Goal: Communication & Community: Answer question/provide support

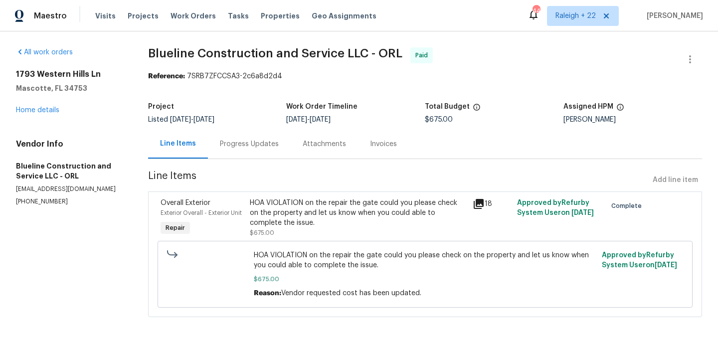
click at [344, 210] on div "HOA VIOLATION on the repair the gate could you please check on the property and…" at bounding box center [358, 213] width 217 height 30
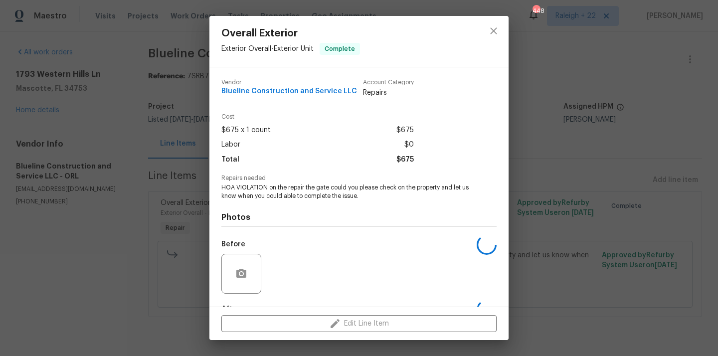
scroll to position [62, 0]
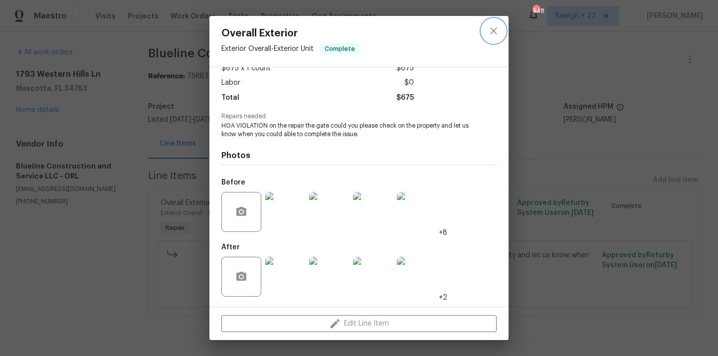
click at [495, 34] on icon "close" at bounding box center [493, 31] width 12 height 12
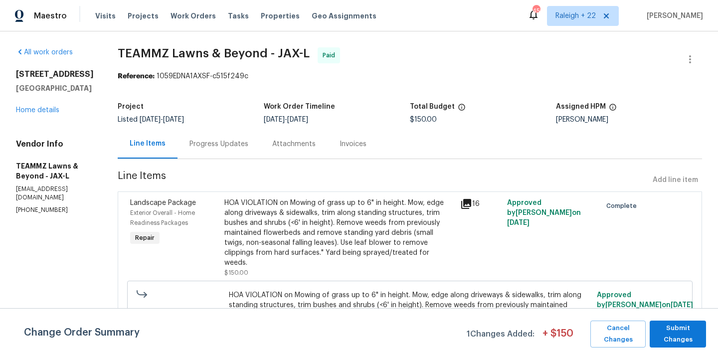
scroll to position [35, 0]
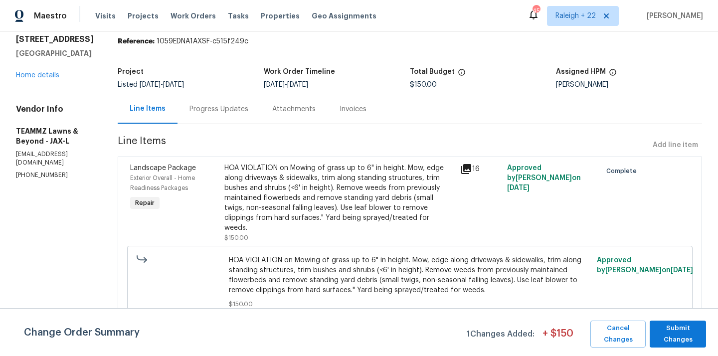
click at [336, 185] on div "HOA VIOLATION on Mowing of grass up to 6" in height. Mow, edge along driveways …" at bounding box center [339, 198] width 230 height 70
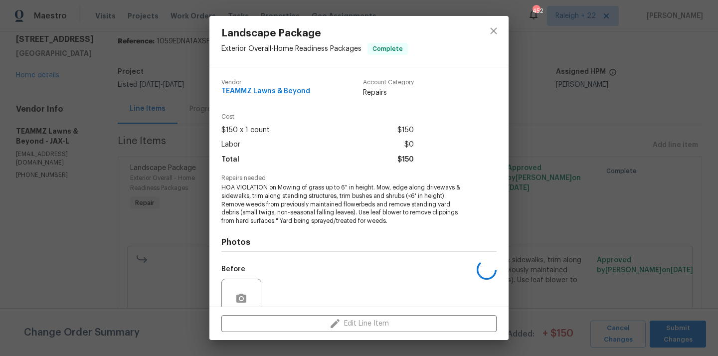
scroll to position [87, 0]
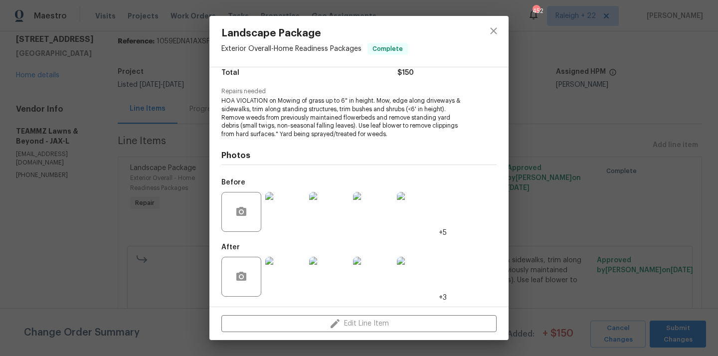
click at [282, 278] on img at bounding box center [285, 277] width 40 height 40
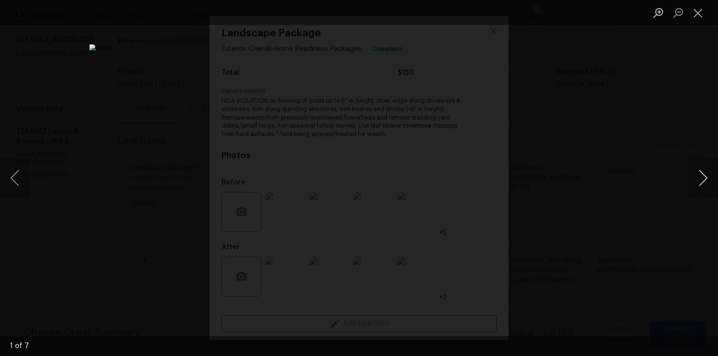
click at [706, 177] on button "Next image" at bounding box center [703, 178] width 30 height 40
click at [706, 179] on button "Next image" at bounding box center [703, 178] width 30 height 40
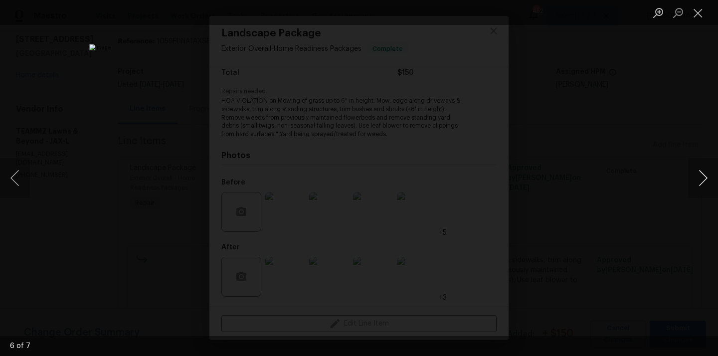
click at [706, 179] on button "Next image" at bounding box center [703, 178] width 30 height 40
click at [699, 13] on button "Close lightbox" at bounding box center [698, 12] width 20 height 17
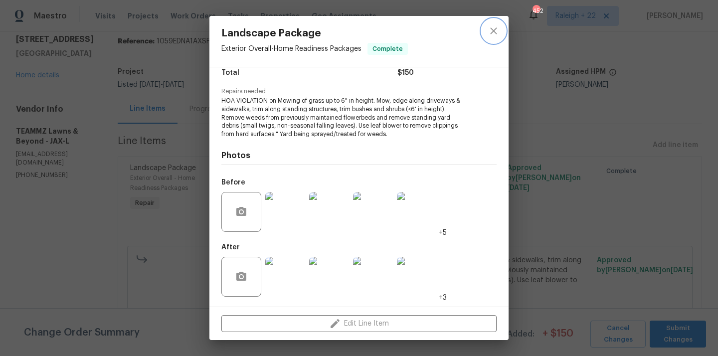
click at [493, 30] on icon "close" at bounding box center [493, 31] width 12 height 12
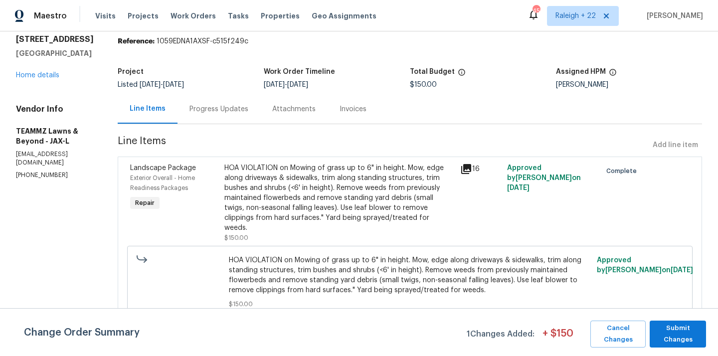
scroll to position [0, 0]
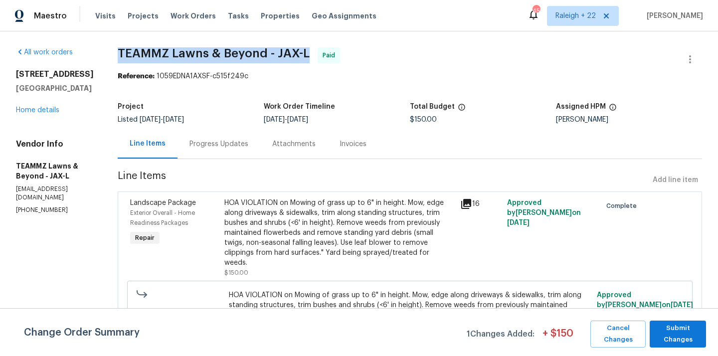
drag, startPoint x: 135, startPoint y: 52, endPoint x: 328, endPoint y: 56, distance: 193.9
click at [328, 56] on div "All work orders 350 Latrobe Ave Saint Augustine, FL 32095 Home details Vendor I…" at bounding box center [359, 210] width 718 height 359
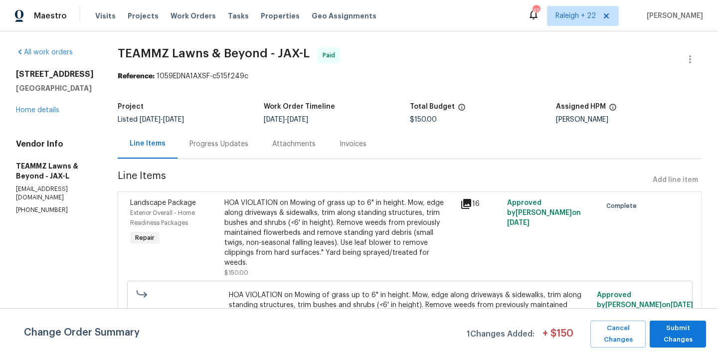
click at [221, 238] on div "Landscape Package Exterior Overall - Home Readiness Packages Repair" at bounding box center [174, 238] width 94 height 86
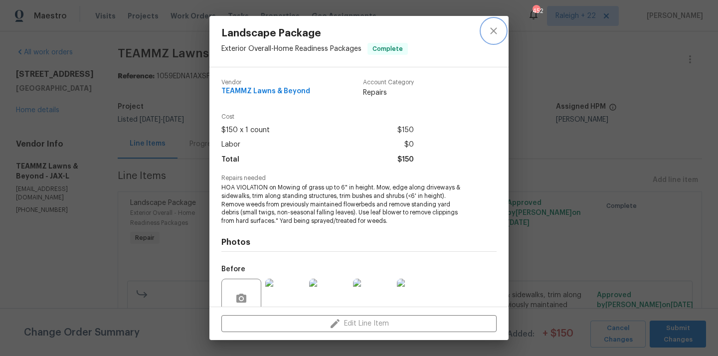
click at [492, 31] on icon "close" at bounding box center [493, 31] width 12 height 12
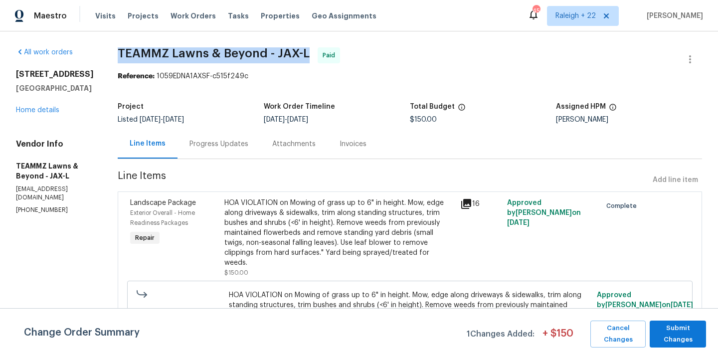
drag, startPoint x: 143, startPoint y: 52, endPoint x: 333, endPoint y: 52, distance: 190.9
click at [333, 52] on span "TEAMMZ Lawns & Beyond - JAX-L Paid" at bounding box center [398, 59] width 560 height 24
copy span "TEAMMZ Lawns & Beyond - JAX-L"
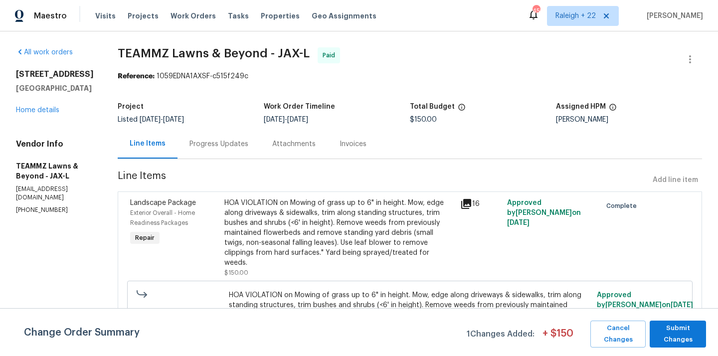
click at [229, 105] on div "Project" at bounding box center [191, 109] width 146 height 13
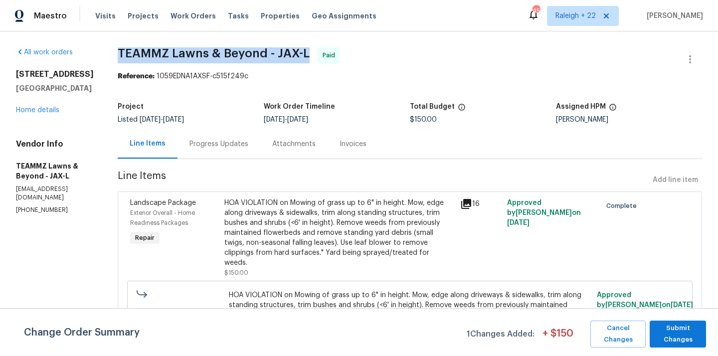
drag, startPoint x: 142, startPoint y: 49, endPoint x: 328, endPoint y: 54, distance: 186.4
click at [328, 54] on div "All work orders 350 Latrobe Ave Saint Augustine, FL 32095 Home details Vendor I…" at bounding box center [359, 210] width 718 height 359
copy span "TEAMMZ Lawns & Beyond - JAX-L"
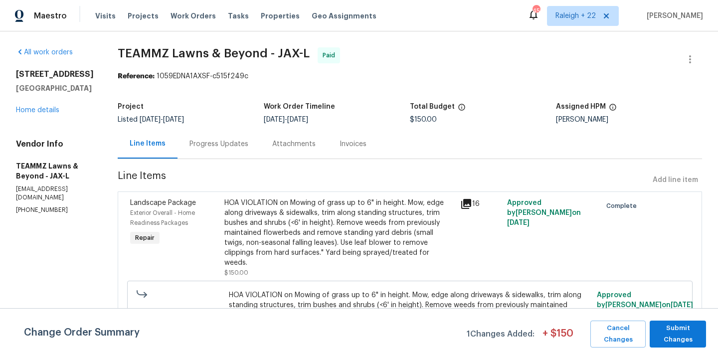
click at [306, 150] on div "Attachments" at bounding box center [293, 143] width 67 height 29
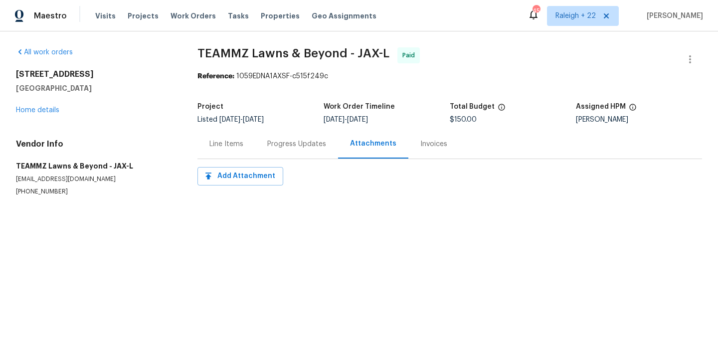
click at [229, 138] on div "Line Items" at bounding box center [226, 143] width 58 height 29
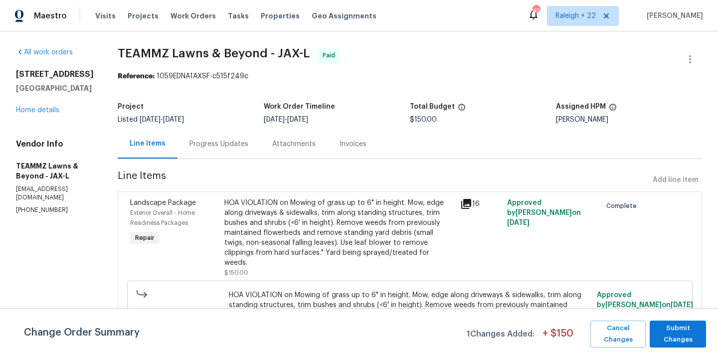
click at [248, 144] on div "Progress Updates" at bounding box center [218, 144] width 59 height 10
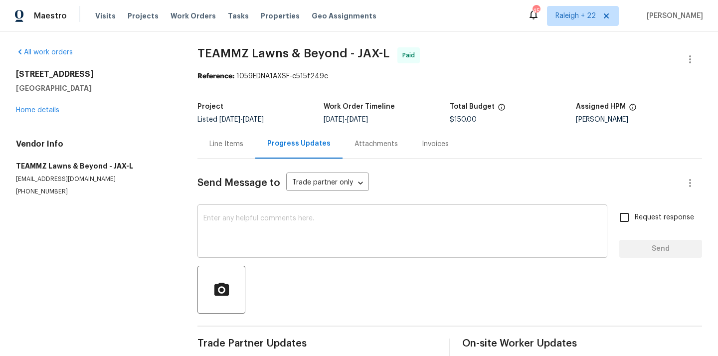
scroll to position [53, 0]
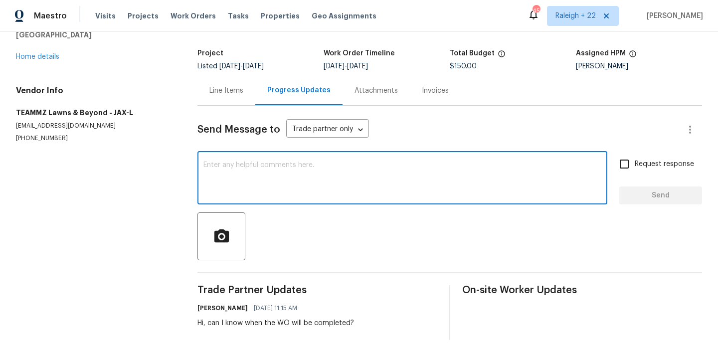
click at [278, 176] on textarea at bounding box center [402, 178] width 398 height 35
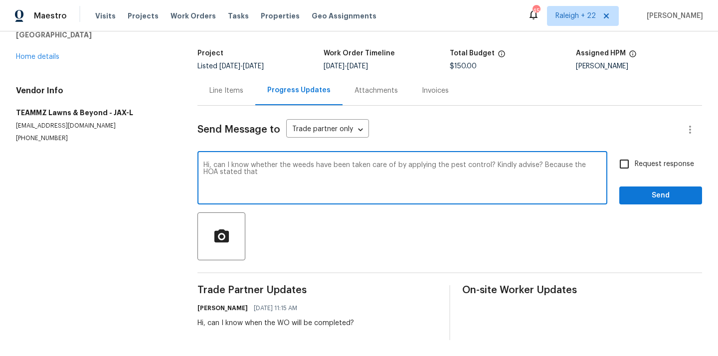
click at [248, 175] on textarea "Hi, can I know whether the weeds have been taken care of by applying the pest c…" at bounding box center [402, 178] width 398 height 35
click at [291, 177] on textarea "Hi, can I know whether the weeds have been taken care of by applying the pest c…" at bounding box center [402, 178] width 398 height 35
paste textarea "This has not been closed. On Tuesday, the weeds were present thru-out the lawn.…"
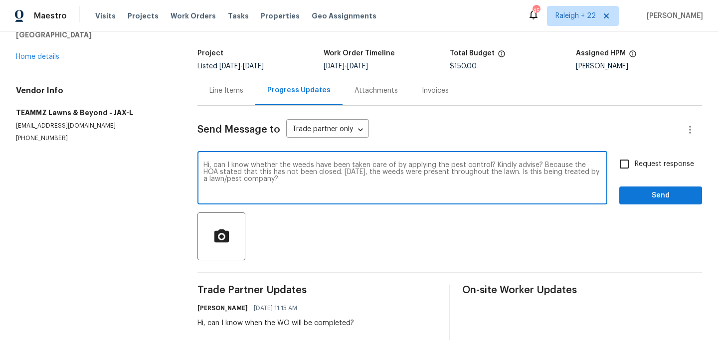
type textarea "Hi, can I know whether the weeds have been taken care of by applying the pest c…"
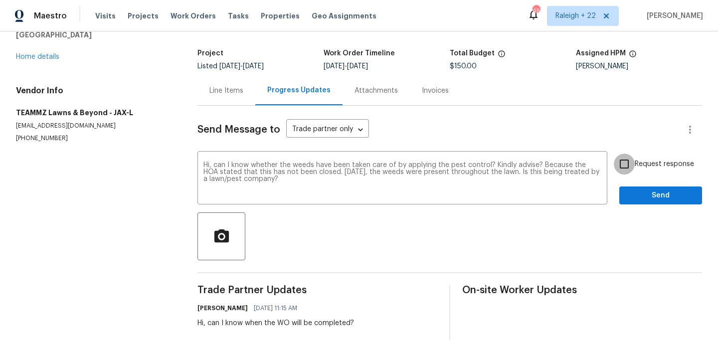
click at [621, 161] on input "Request response" at bounding box center [623, 163] width 21 height 21
checkbox input "true"
click at [654, 195] on span "Send" at bounding box center [660, 195] width 67 height 12
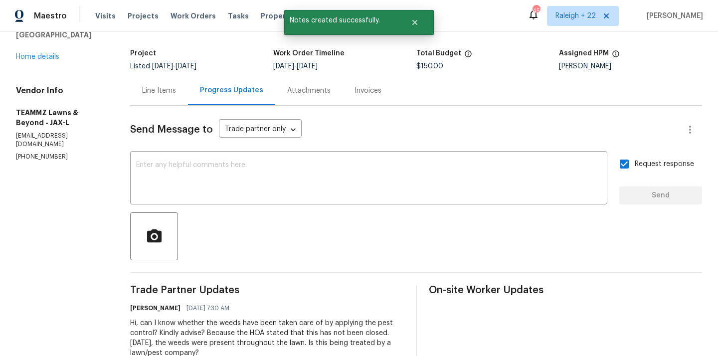
scroll to position [122, 0]
